Goal: Information Seeking & Learning: Compare options

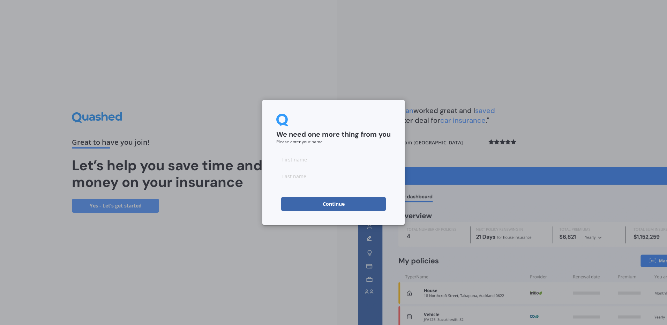
click at [306, 159] on input at bounding box center [333, 159] width 114 height 14
type input "[PERSON_NAME]"
click at [312, 203] on button "Continue" at bounding box center [333, 204] width 105 height 14
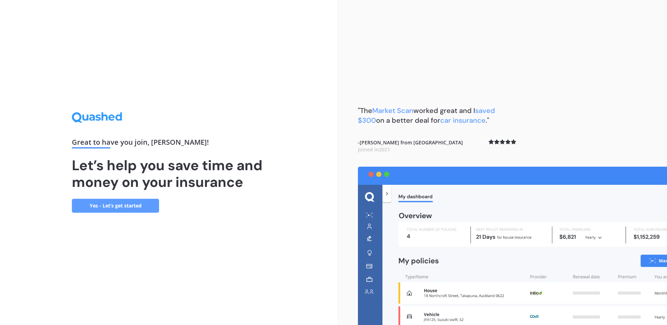
click at [112, 207] on link "Yes - Let’s get started" at bounding box center [115, 206] width 87 height 14
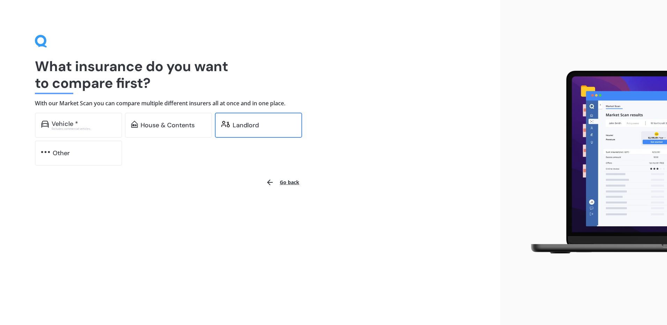
click at [258, 124] on div "Landlord" at bounding box center [246, 125] width 26 height 7
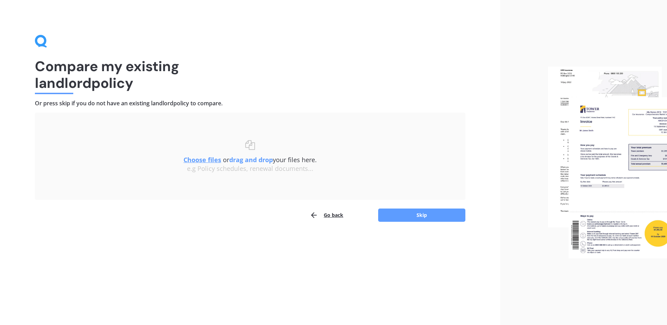
click at [205, 160] on u "Choose files" at bounding box center [202, 160] width 38 height 8
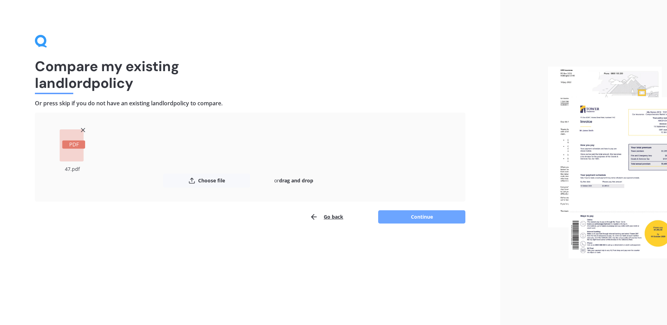
click at [412, 214] on button "Continue" at bounding box center [421, 216] width 87 height 13
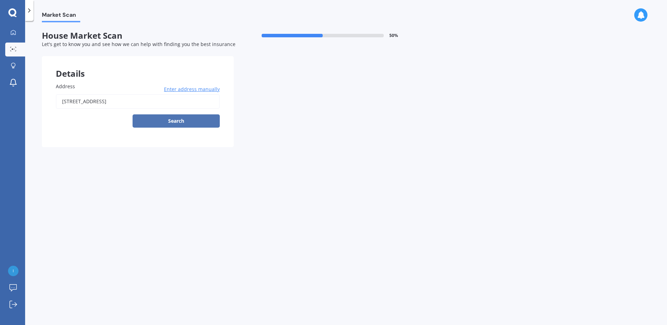
click at [167, 119] on button "Search" at bounding box center [176, 120] width 87 height 13
type input "[STREET_ADDRESS]"
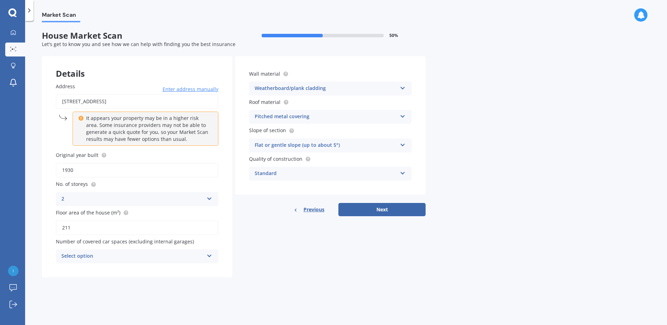
click at [136, 171] on input "1930" at bounding box center [137, 170] width 162 height 15
type input "1945"
click at [202, 256] on div "Select option" at bounding box center [132, 256] width 142 height 8
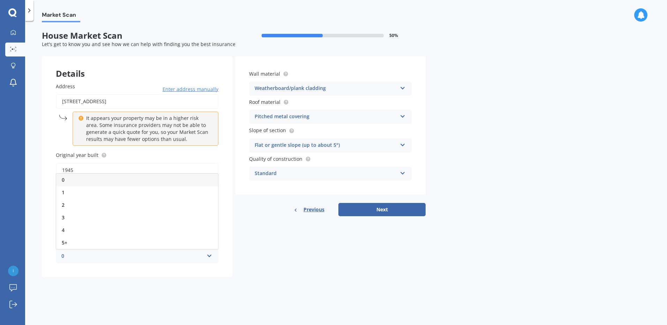
click at [308, 286] on div "Market Scan House Market Scan 50 % Let's get to know you and see how we can hel…" at bounding box center [346, 174] width 642 height 304
click at [210, 259] on div "0 0 1 2 3 4 5+" at bounding box center [137, 256] width 162 height 14
click at [90, 210] on div "2" at bounding box center [137, 205] width 162 height 13
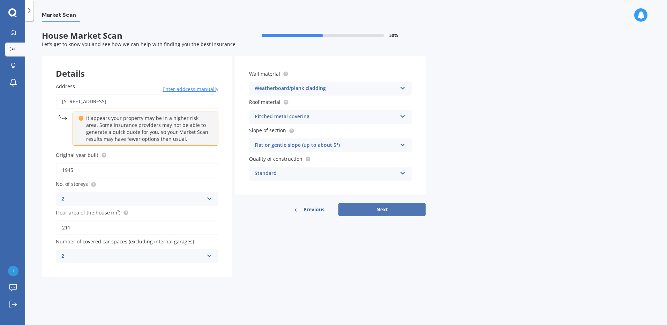
click at [398, 210] on button "Next" at bounding box center [381, 209] width 87 height 13
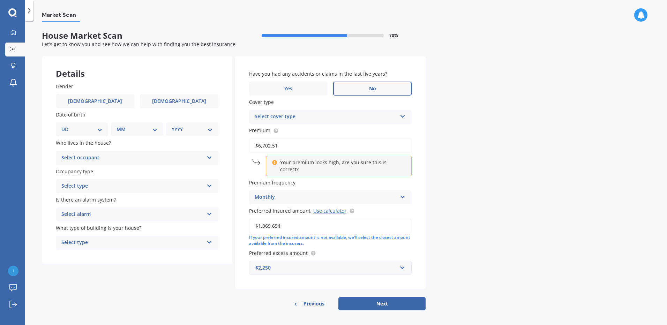
click at [369, 86] on span "No" at bounding box center [372, 89] width 7 height 6
click at [0, 0] on input "No" at bounding box center [0, 0] width 0 height 0
click at [330, 115] on div "Select cover type" at bounding box center [326, 117] width 142 height 8
click at [324, 130] on div "Comprehensive" at bounding box center [330, 130] width 162 height 13
click at [339, 193] on div "Monthly" at bounding box center [326, 197] width 142 height 8
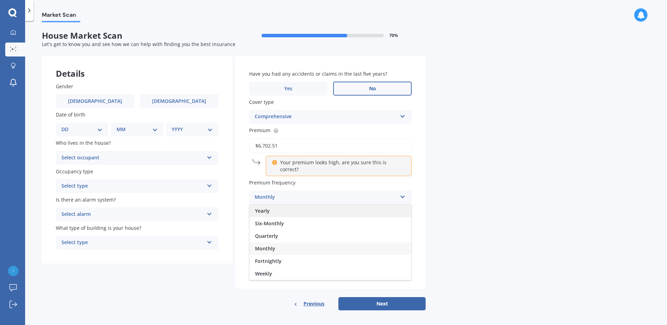
click at [331, 206] on div "Yearly" at bounding box center [330, 211] width 162 height 13
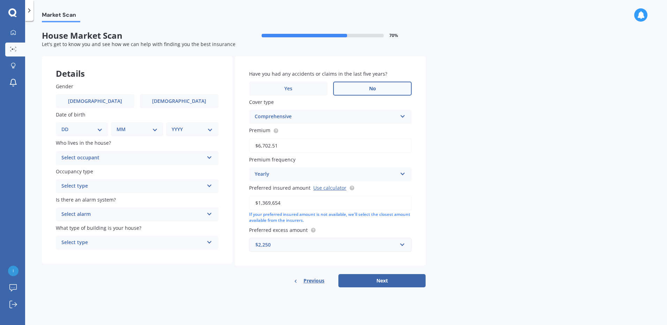
click at [348, 248] on div "$2,250" at bounding box center [326, 245] width 142 height 8
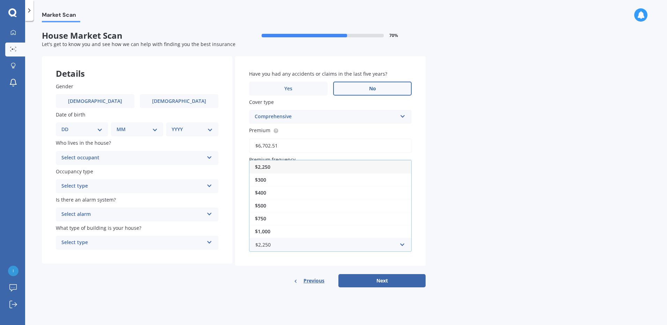
click at [281, 166] on div "$2,250" at bounding box center [330, 166] width 162 height 13
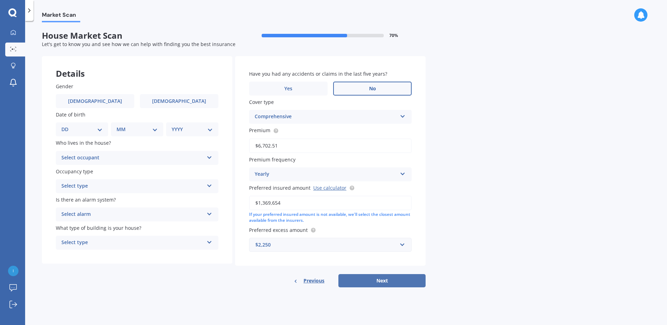
click at [371, 279] on button "Next" at bounding box center [381, 280] width 87 height 13
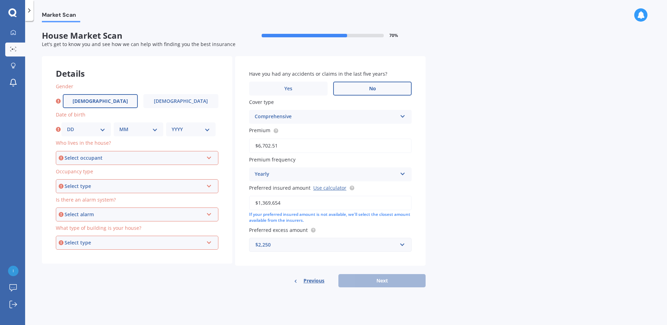
click at [112, 99] on label "[DEMOGRAPHIC_DATA]" at bounding box center [100, 101] width 75 height 14
click at [0, 0] on input "[DEMOGRAPHIC_DATA]" at bounding box center [0, 0] width 0 height 0
click at [85, 131] on select "DD 01 02 03 04 05 06 07 08 09 10 11 12 13 14 15 16 17 18 19 20 21 22 23 24 25 2…" at bounding box center [86, 130] width 38 height 8
select select "07"
click at [67, 126] on select "DD 01 02 03 04 05 06 07 08 09 10 11 12 13 14 15 16 17 18 19 20 21 22 23 24 25 2…" at bounding box center [86, 130] width 38 height 8
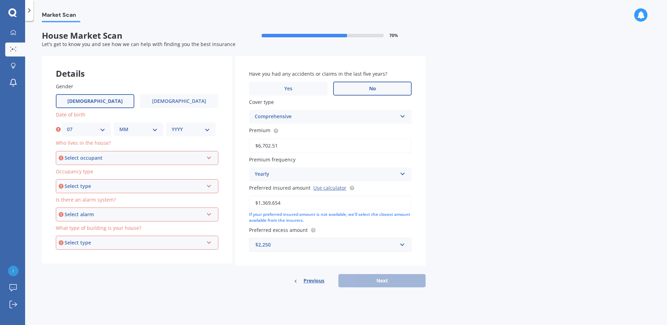
click at [124, 130] on select "MM 01 02 03 04 05 06 07 08 09 10 11 12" at bounding box center [138, 130] width 38 height 8
select select "02"
click at [119, 126] on select "MM 01 02 03 04 05 06 07 08 09 10 11 12" at bounding box center [138, 130] width 38 height 8
click at [178, 129] on select "YYYY 2009 2008 2007 2006 2005 2004 2003 2002 2001 2000 1999 1998 1997 1996 1995…" at bounding box center [191, 130] width 38 height 8
select select "1965"
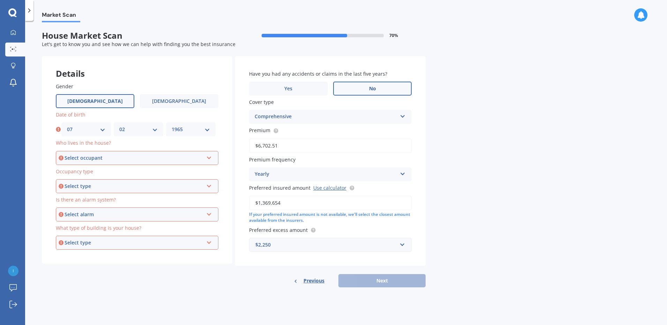
click at [172, 126] on select "YYYY 2009 2008 2007 2006 2005 2004 2003 2002 2001 2000 1999 1998 1997 1996 1995…" at bounding box center [191, 130] width 38 height 8
click at [145, 161] on div "Select occupant" at bounding box center [134, 158] width 139 height 8
click at [146, 153] on div "Owner Owner Owner + Boarder" at bounding box center [137, 158] width 162 height 14
click at [142, 184] on div "Select type" at bounding box center [134, 186] width 139 height 8
click at [15, 181] on div "My Dashboard Market Scan Explore insurance Notifications [PERSON_NAME] Submit f…" at bounding box center [12, 175] width 25 height 299
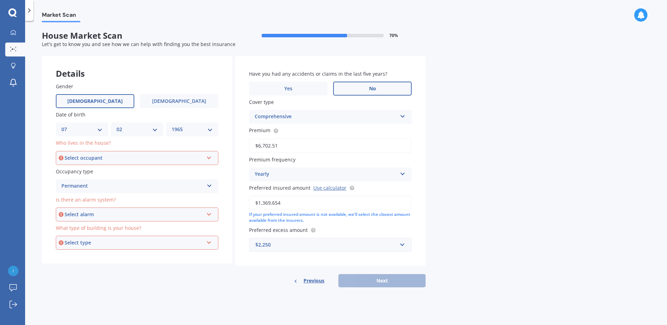
click at [99, 217] on div "Select alarm" at bounding box center [134, 215] width 139 height 8
click at [102, 240] on span "Yes, not monitored" at bounding box center [85, 240] width 46 height 7
click at [97, 242] on div "Select type" at bounding box center [134, 243] width 139 height 8
click at [83, 255] on span "Freestanding" at bounding box center [77, 255] width 31 height 7
click at [120, 160] on div "Select occupant" at bounding box center [134, 158] width 139 height 8
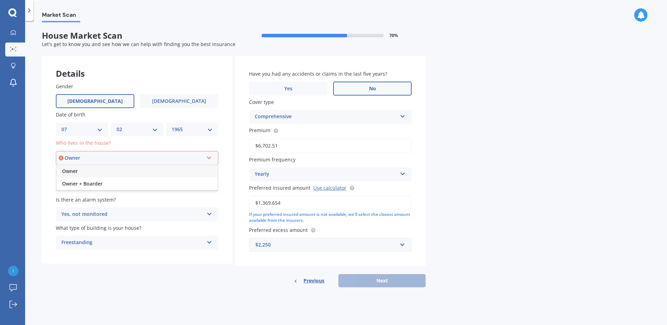
click at [154, 171] on div "Owner" at bounding box center [136, 171] width 161 height 13
click at [154, 171] on label "Occupancy type" at bounding box center [136, 171] width 160 height 7
click at [206, 160] on div "Owner Owner Owner + Boarder" at bounding box center [137, 158] width 162 height 14
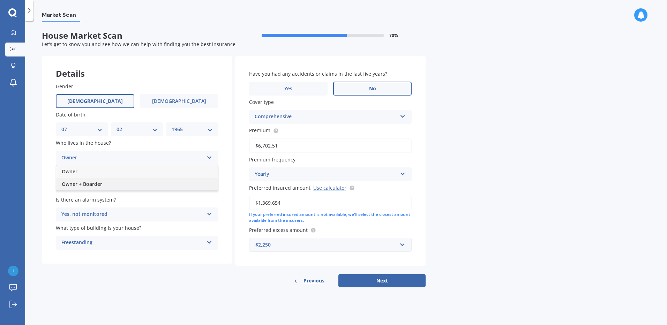
click at [165, 183] on div "Owner + Boarder" at bounding box center [137, 184] width 162 height 13
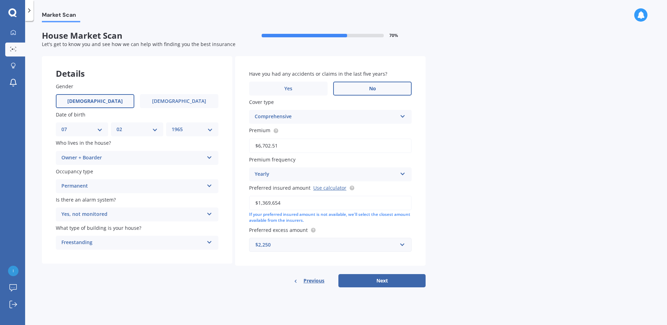
click at [170, 157] on div "Owner + Boarder" at bounding box center [132, 158] width 142 height 8
click at [170, 156] on div "Owner + Boarder" at bounding box center [132, 158] width 142 height 8
click at [166, 157] on div "Owner + Boarder" at bounding box center [132, 158] width 142 height 8
click at [160, 185] on div "Permanent" at bounding box center [132, 186] width 142 height 8
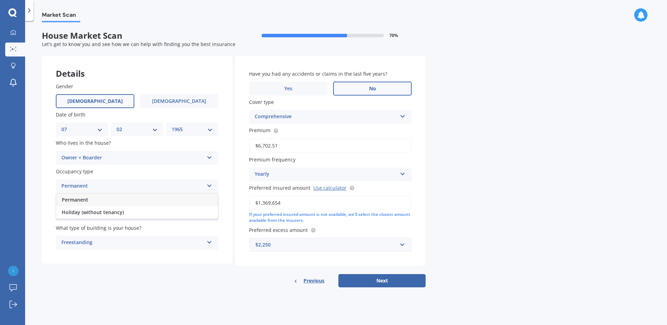
click at [155, 200] on div "Permanent" at bounding box center [137, 200] width 162 height 13
click at [149, 186] on div "Permanent" at bounding box center [132, 186] width 142 height 8
click at [81, 197] on span "Permanent" at bounding box center [75, 199] width 27 height 7
click at [116, 157] on div "Owner + Boarder" at bounding box center [132, 158] width 142 height 8
click at [84, 188] on div "Owner + Boarder" at bounding box center [137, 184] width 162 height 13
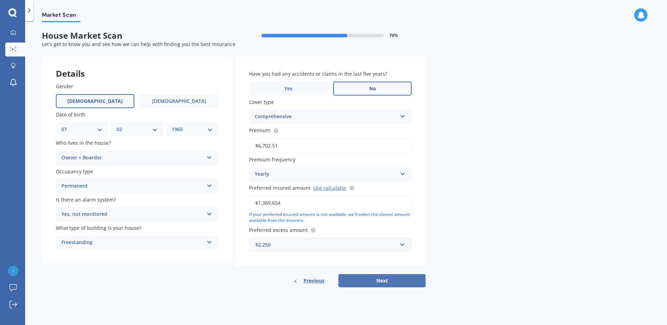
click at [359, 278] on button "Next" at bounding box center [381, 280] width 87 height 13
select select "07"
select select "02"
select select "1965"
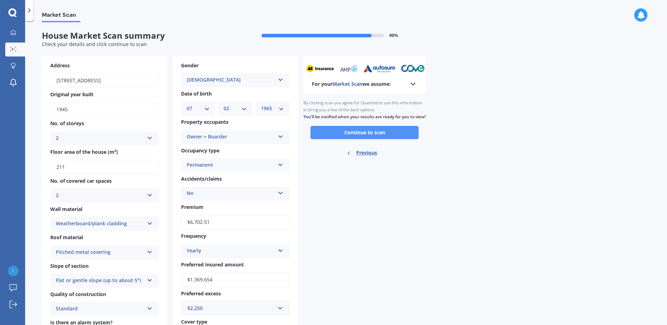
click at [362, 137] on button "Continue to scan" at bounding box center [364, 132] width 108 height 13
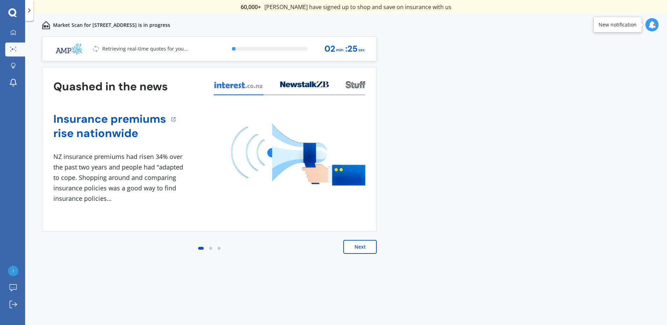
click at [358, 249] on button "Next" at bounding box center [359, 247] width 33 height 14
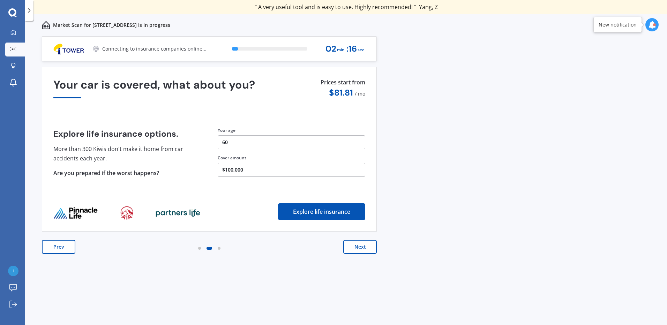
click at [358, 247] on button "Next" at bounding box center [359, 247] width 33 height 14
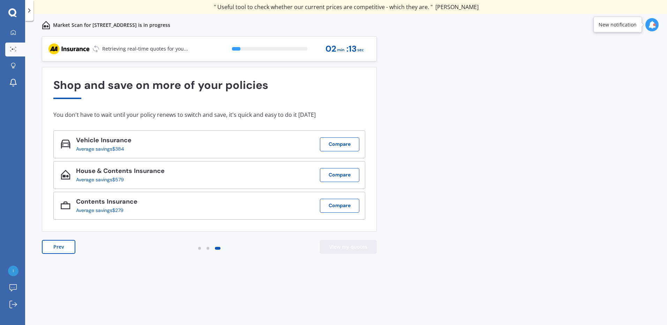
click at [358, 247] on button "View my quotes" at bounding box center [348, 247] width 57 height 14
click at [335, 248] on button "View my quotes" at bounding box center [348, 247] width 57 height 14
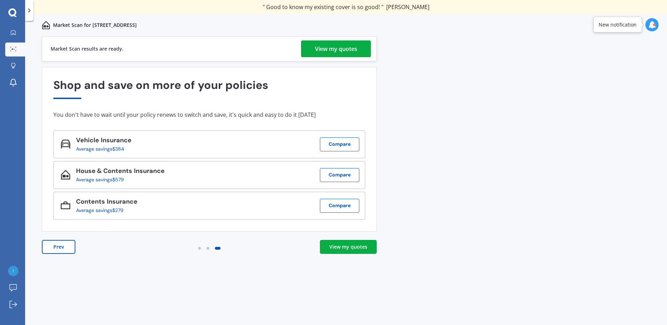
click at [341, 248] on div "View my quotes" at bounding box center [348, 246] width 38 height 7
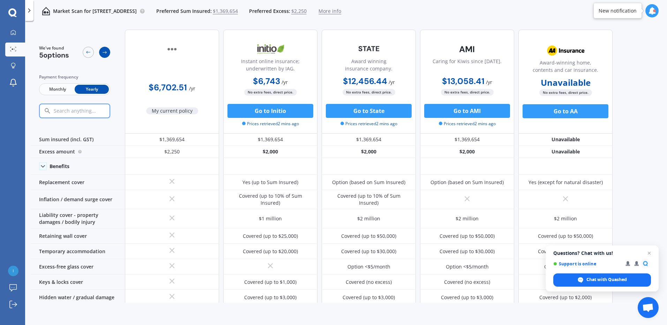
click at [105, 55] on icon at bounding box center [105, 53] width 6 height 6
click at [88, 54] on icon at bounding box center [88, 53] width 6 height 6
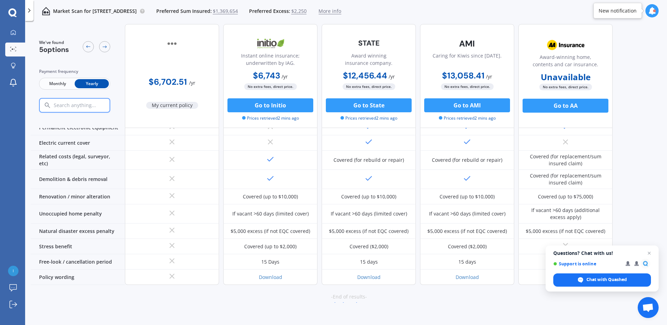
scroll to position [276, 0]
